Goal: Task Accomplishment & Management: Use online tool/utility

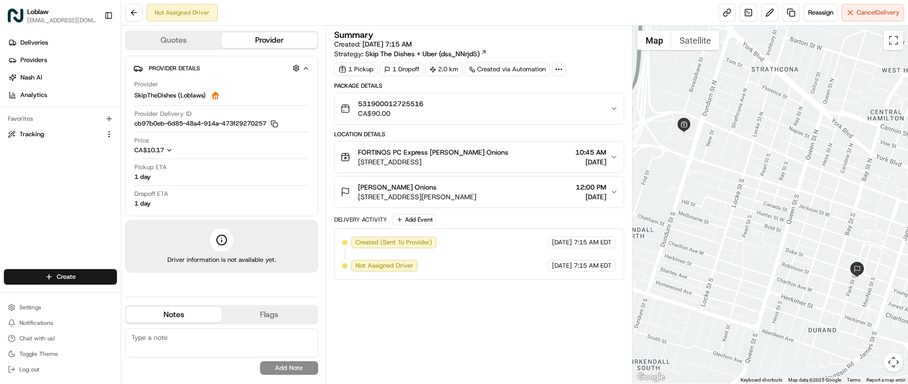
click at [156, 337] on textarea at bounding box center [221, 342] width 193 height 29
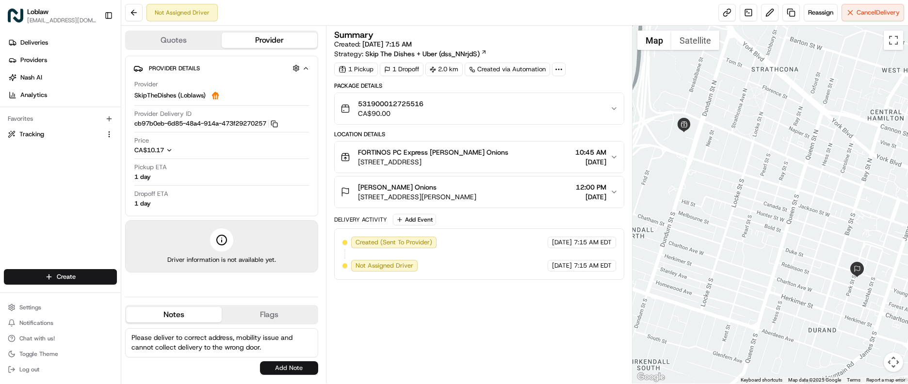
type textarea "Please deliver to correct address, mobility issue and cannot collect delivery t…"
click at [292, 373] on button "Add Note" at bounding box center [289, 368] width 58 height 14
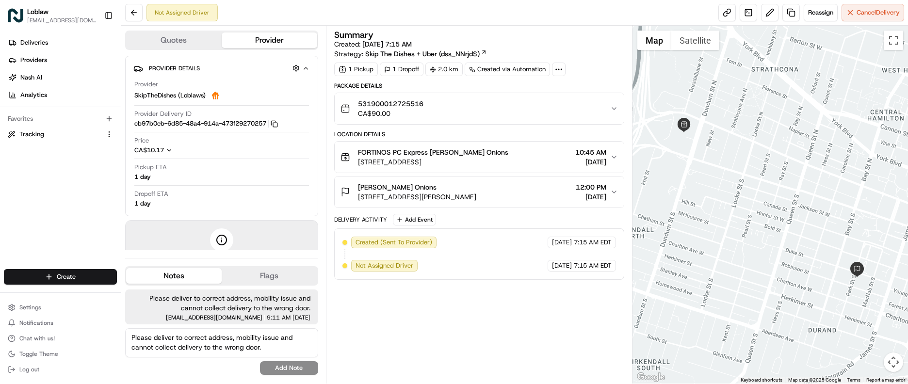
click at [368, 197] on span "[STREET_ADDRESS][PERSON_NAME]" at bounding box center [417, 197] width 118 height 10
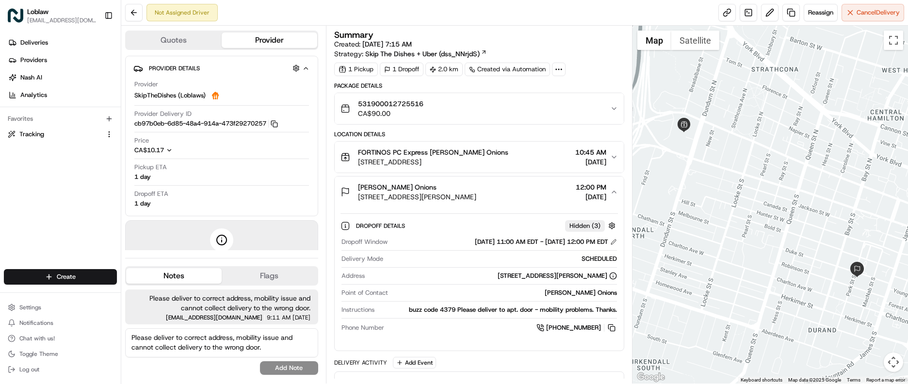
scroll to position [44, 0]
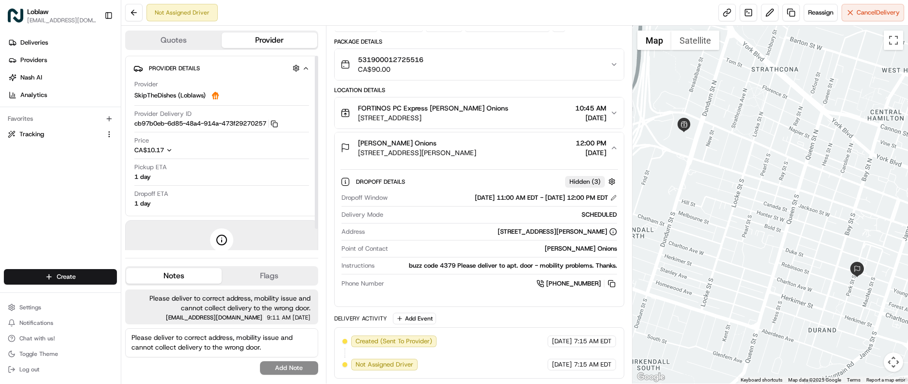
click at [284, 310] on span "Please deliver to correct address, mobility issue and cannot collect delivery t…" at bounding box center [221, 302] width 177 height 19
drag, startPoint x: 436, startPoint y: 154, endPoint x: 415, endPoint y: 150, distance: 21.8
click at [415, 150] on span "[STREET_ADDRESS][PERSON_NAME]" at bounding box center [417, 153] width 118 height 10
click at [533, 151] on div "[PERSON_NAME] Onions [STREET_ADDRESS][PERSON_NAME] 12:00 PM [DATE]" at bounding box center [475, 147] width 270 height 19
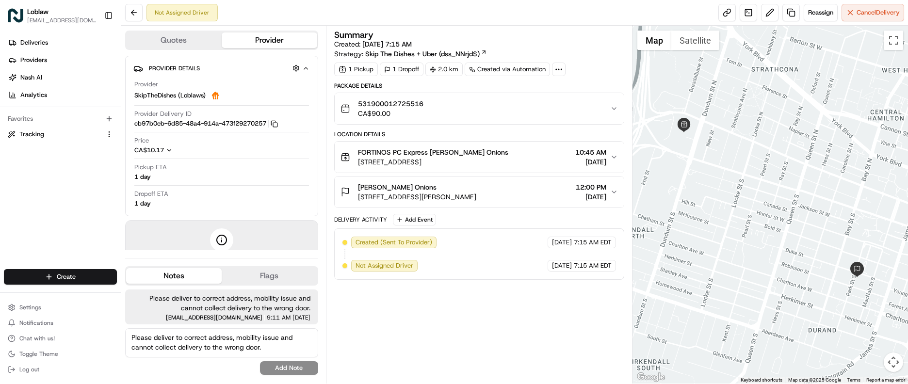
click at [533, 154] on div "FORTINOS PC Express [PERSON_NAME] Onions [STREET_ADDRESS][PERSON_NAME] 10:45 AM…" at bounding box center [475, 156] width 270 height 19
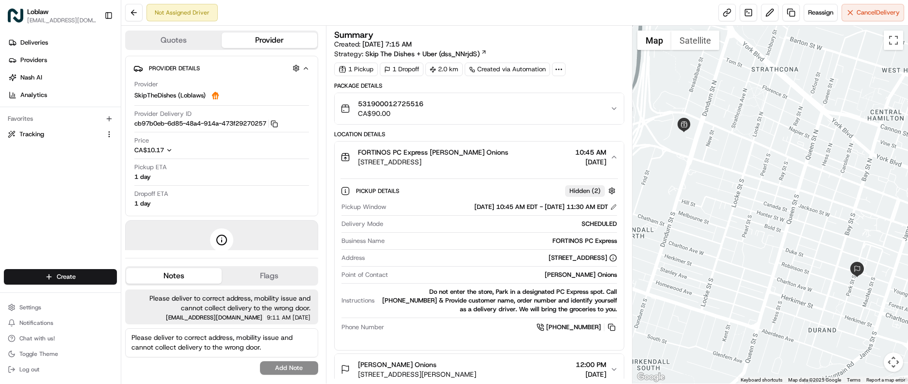
drag, startPoint x: 524, startPoint y: 162, endPoint x: 390, endPoint y: 158, distance: 133.9
click at [390, 158] on div "FORTINOS PC Express [PERSON_NAME] Onions [STREET_ADDRESS][PERSON_NAME] 10:45 AM…" at bounding box center [475, 156] width 270 height 19
drag, startPoint x: 390, startPoint y: 158, endPoint x: 376, endPoint y: 160, distance: 14.2
click at [376, 160] on span "[STREET_ADDRESS]" at bounding box center [433, 162] width 150 height 10
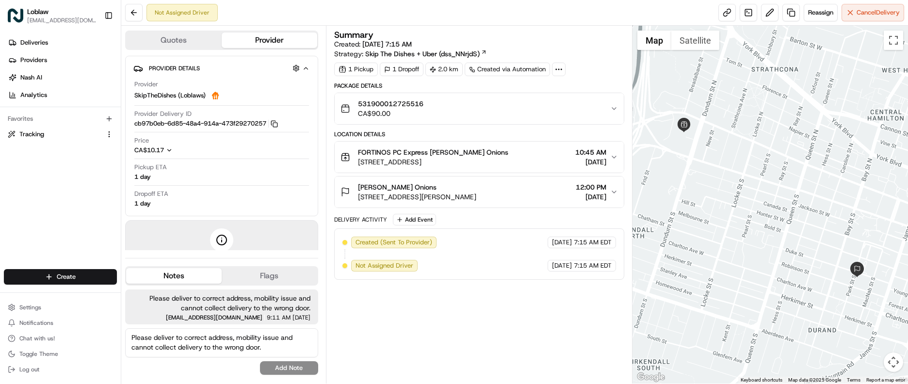
drag, startPoint x: 536, startPoint y: 197, endPoint x: 376, endPoint y: 198, distance: 160.5
click at [376, 198] on div "[PERSON_NAME] Onions [STREET_ADDRESS][PERSON_NAME] 12:00 PM [DATE]" at bounding box center [475, 191] width 270 height 19
copy span "[STREET_ADDRESS][PERSON_NAME]"
click at [172, 342] on textarea "Please deliver to correct address, mobility issue and cannot collect delivery t…" at bounding box center [221, 342] width 193 height 29
paste textarea "[STREET_ADDRESS][PERSON_NAME]"
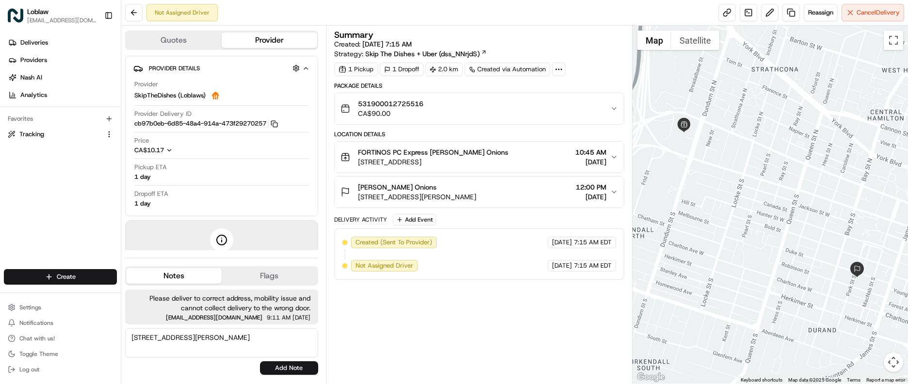
drag, startPoint x: 192, startPoint y: 336, endPoint x: 179, endPoint y: 336, distance: 12.6
click at [179, 336] on textarea "[STREET_ADDRESS][PERSON_NAME]" at bounding box center [221, 342] width 193 height 29
click at [130, 340] on textarea "[STREET_ADDRESS][PERSON_NAME]" at bounding box center [221, 342] width 193 height 29
paste textarea "[STREET_ADDRESS][PERSON_NAME]"
type textarea "[STREET_ADDRESS][PERSON_NAME]"
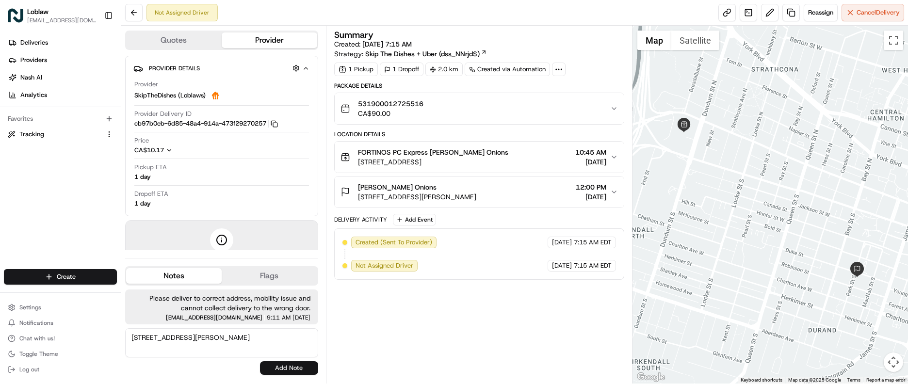
click at [286, 369] on button "Add Note" at bounding box center [289, 368] width 58 height 14
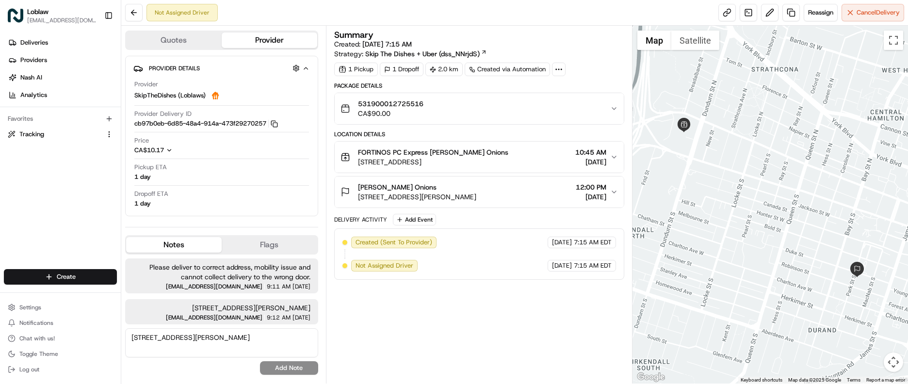
click at [224, 307] on span "[STREET_ADDRESS][PERSON_NAME]" at bounding box center [221, 308] width 177 height 10
click at [423, 15] on div "Not Assigned Driver Reassign Cancel Delivery" at bounding box center [514, 13] width 786 height 26
